Goal: Check status: Check status

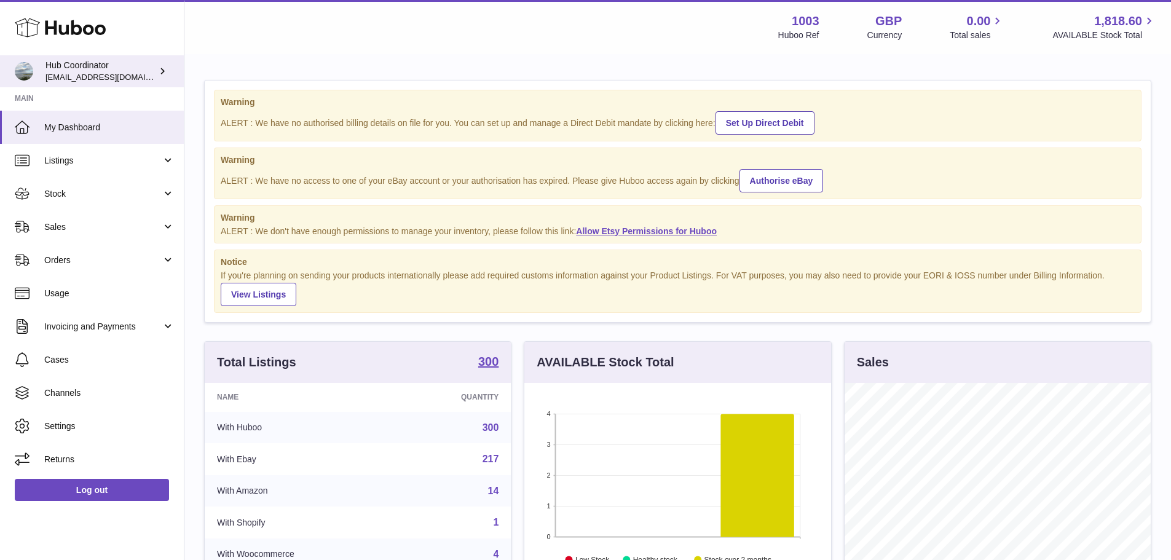
scroll to position [192, 307]
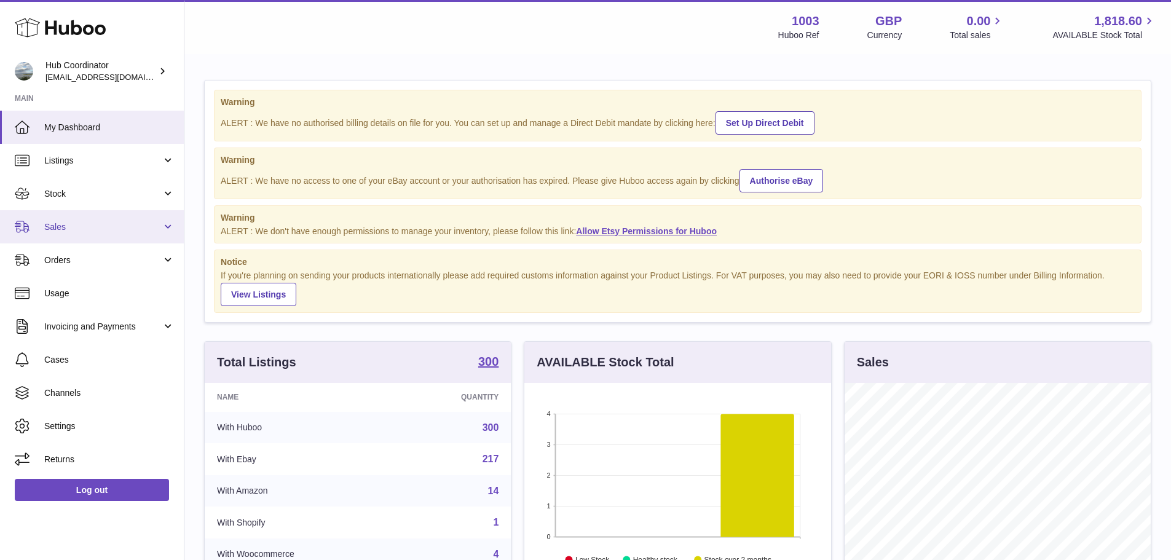
click at [66, 227] on span "Sales" at bounding box center [102, 227] width 117 height 12
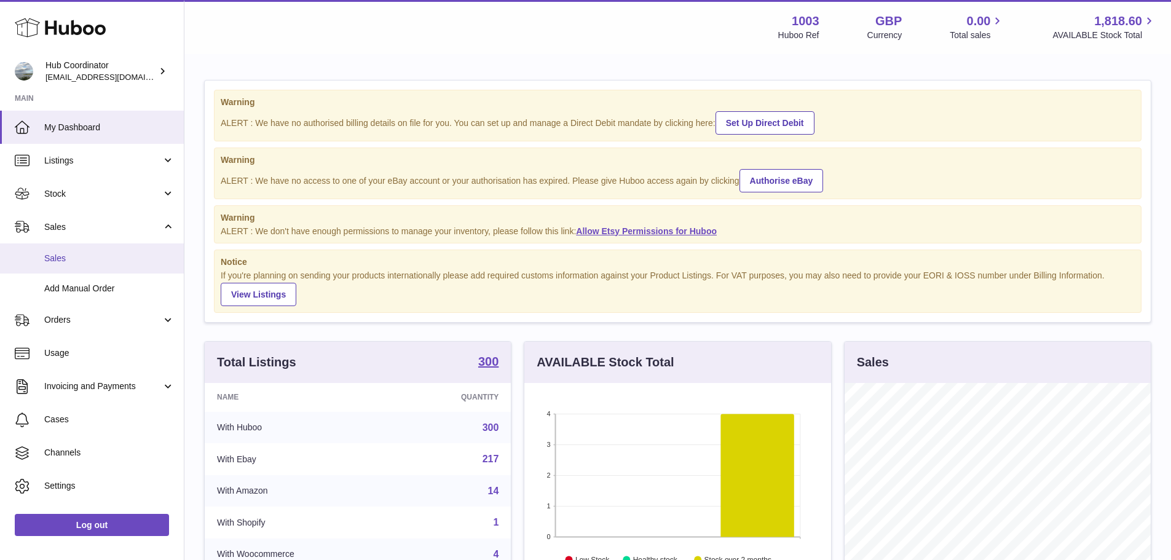
click at [53, 253] on span "Sales" at bounding box center [109, 259] width 130 height 12
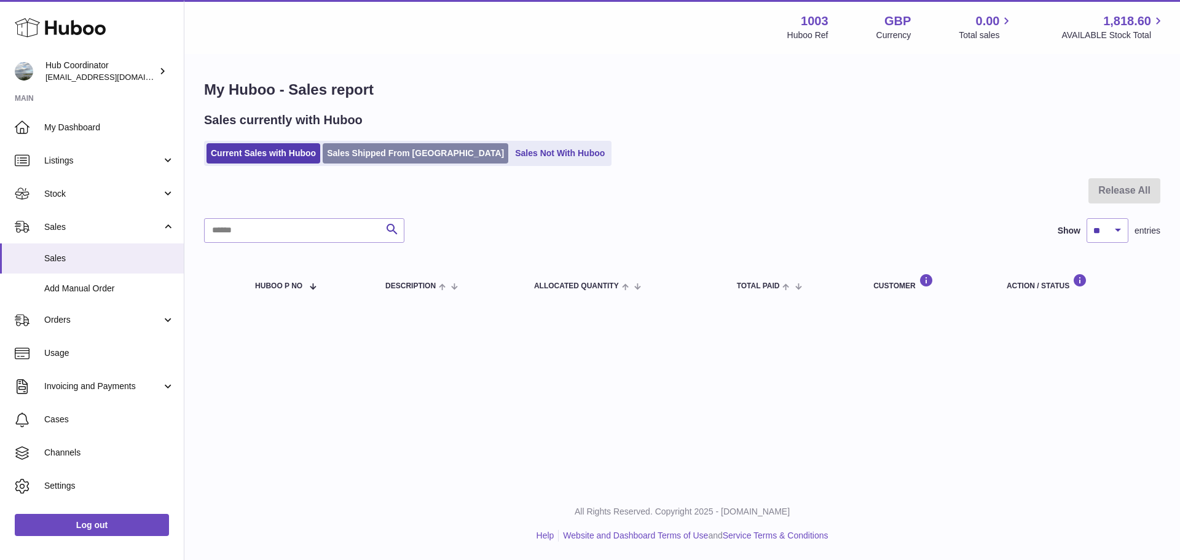
click at [414, 161] on link "Sales Shipped From Huboo" at bounding box center [416, 153] width 186 height 20
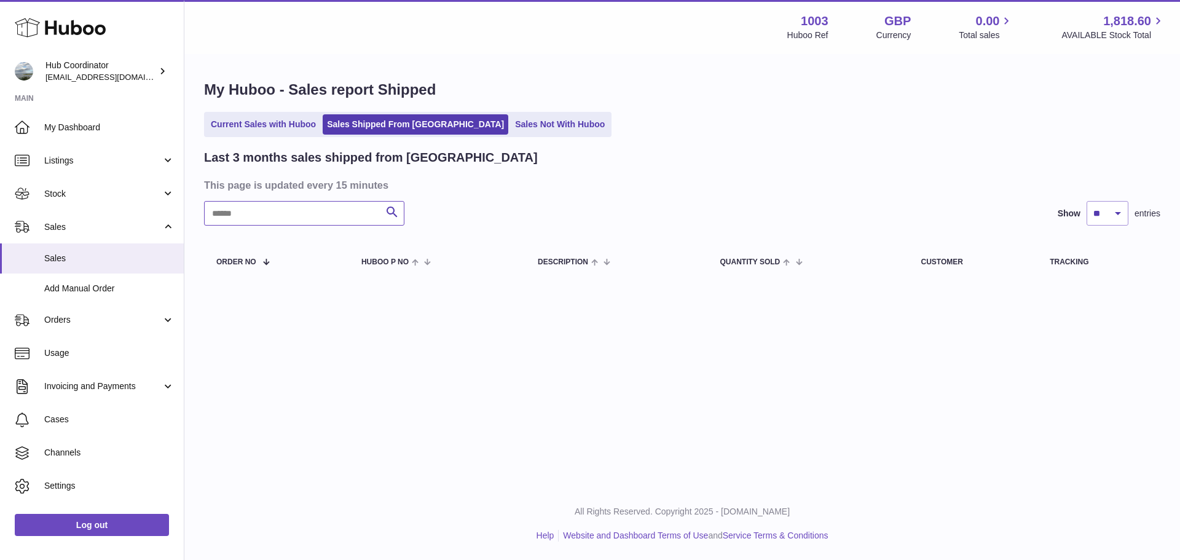
click at [296, 212] on input "text" at bounding box center [304, 213] width 200 height 25
type input "**"
